Goal: Task Accomplishment & Management: Complete application form

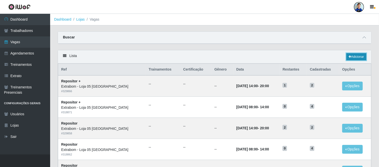
click at [354, 55] on link "Adicionar" at bounding box center [356, 56] width 20 height 7
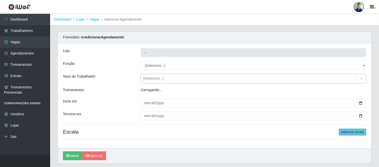
type input "Extrabom - Loja 05 [GEOGRAPHIC_DATA]"
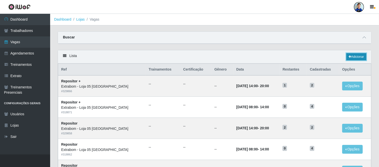
click at [350, 55] on link "Adicionar" at bounding box center [356, 56] width 20 height 7
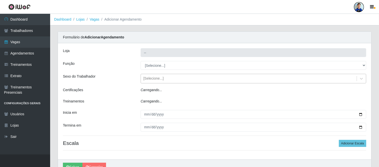
type input "Extrabom - Loja 05 [GEOGRAPHIC_DATA]"
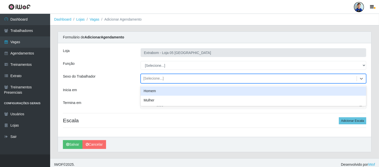
click at [172, 78] on div "[Selecione...]" at bounding box center [249, 78] width 216 height 8
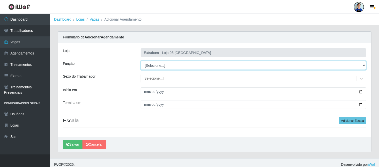
click at [169, 64] on select "[Selecione...] Repositor Repositor + Repositor ++" at bounding box center [254, 65] width 226 height 9
select select "24"
click at [141, 61] on select "[Selecione...] Repositor Repositor + Repositor ++" at bounding box center [254, 65] width 226 height 9
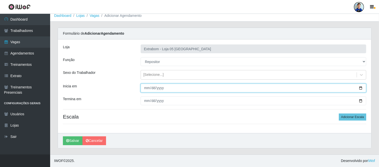
click at [145, 88] on input "Inicia em" at bounding box center [254, 87] width 226 height 9
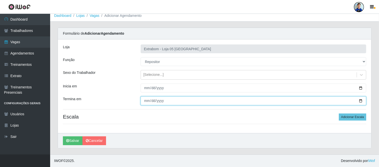
click at [142, 100] on input "Termina em" at bounding box center [254, 100] width 226 height 9
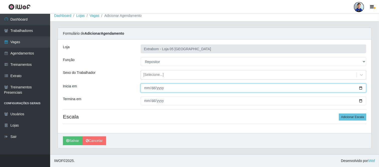
click at [145, 89] on input "[DATE]" at bounding box center [254, 87] width 226 height 9
type input "[DATE]"
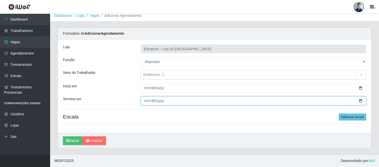
click at [144, 98] on input "Termina em" at bounding box center [254, 100] width 226 height 9
type input "[DATE]"
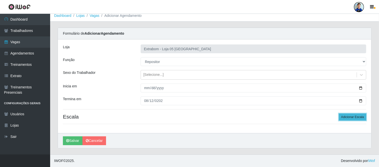
click at [348, 119] on button "Adicionar Escala" at bounding box center [352, 116] width 27 height 7
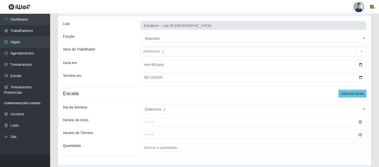
scroll to position [59, 0]
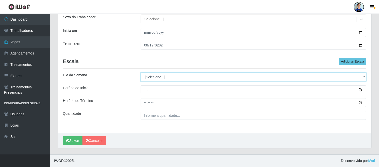
click at [154, 80] on select "[Selecione...] Segunda Terça Quarta Quinta Sexta Sábado Domingo" at bounding box center [254, 76] width 226 height 9
select select "2"
click at [141, 72] on select "[Selecione...] Segunda Terça Quarta Quinta Sexta Sábado Domingo" at bounding box center [254, 76] width 226 height 9
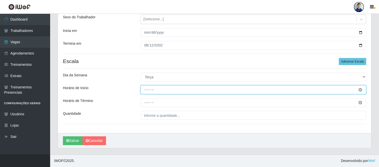
click at [159, 91] on input "Horário de Inicio" at bounding box center [254, 89] width 226 height 9
type input "08:00"
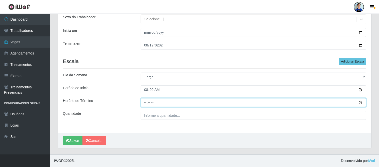
type input "14:00"
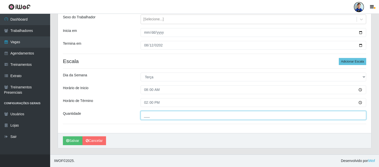
drag, startPoint x: 197, startPoint y: 112, endPoint x: 198, endPoint y: 108, distance: 4.4
click at [198, 108] on div "Loja Extrabom - Loja 05 [GEOGRAPHIC_DATA] Função [Selecione...] Repositor Repos…" at bounding box center [214, 58] width 313 height 149
type input "1__"
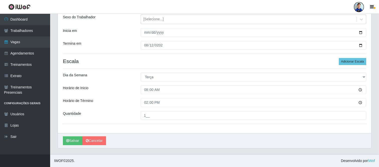
click at [114, 69] on div "Loja Extrabom - Loja 05 [GEOGRAPHIC_DATA] Função [Selecione...] Repositor Repos…" at bounding box center [214, 58] width 313 height 149
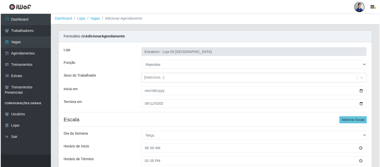
scroll to position [0, 0]
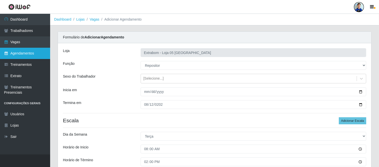
click at [26, 54] on link "Agendamentos" at bounding box center [25, 53] width 50 height 11
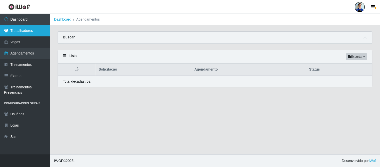
click at [23, 33] on link "Trabalhadores" at bounding box center [25, 30] width 50 height 11
